Goal: Information Seeking & Learning: Learn about a topic

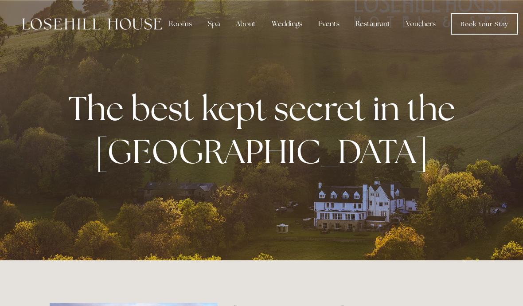
click at [363, 27] on div "Restaurant" at bounding box center [372, 24] width 49 height 18
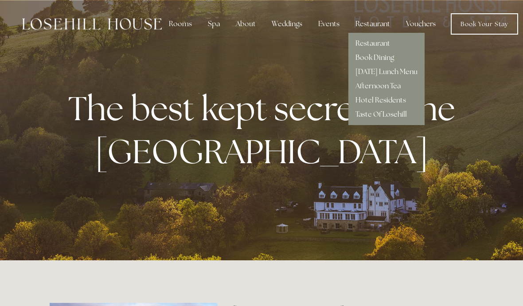
click at [366, 74] on link "[DATE] Lunch Menu" at bounding box center [386, 71] width 62 height 9
click at [358, 42] on link "Restaurant" at bounding box center [372, 43] width 35 height 9
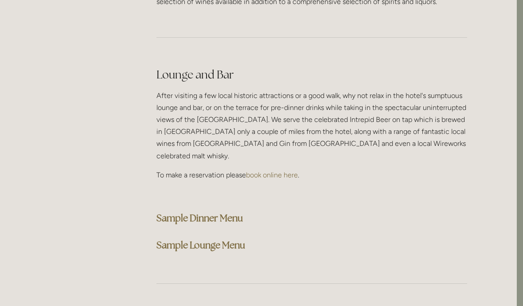
scroll to position [2197, 6]
click at [173, 212] on strong "Sample Dinner Menu" at bounding box center [199, 218] width 86 height 12
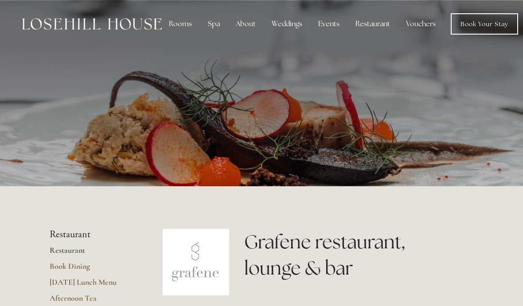
scroll to position [2236, 6]
